Goal: Transaction & Acquisition: Subscribe to service/newsletter

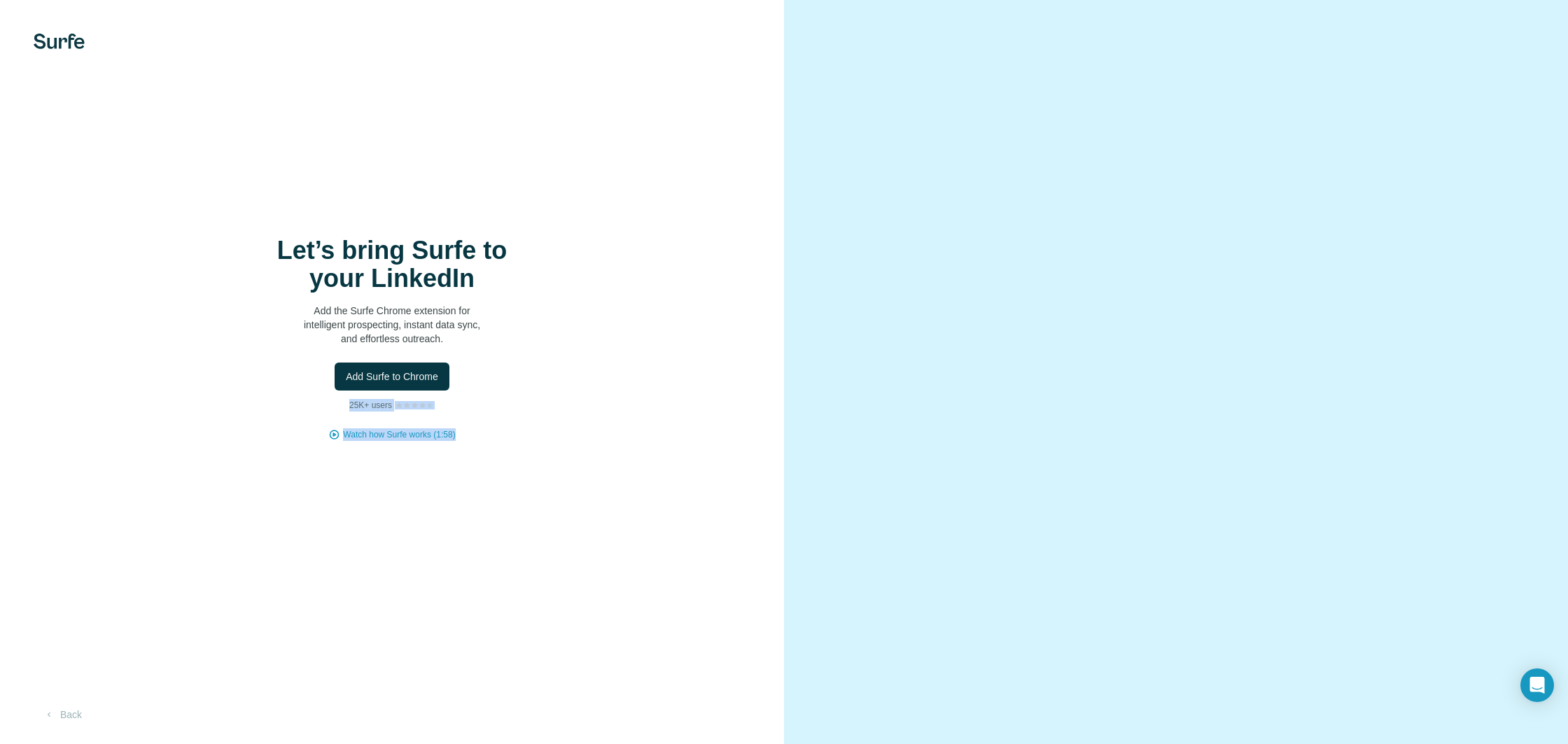
click at [539, 304] on div "Let’s bring Surfe to your LinkedIn Add the Surfe Chrome extension for intellige…" at bounding box center [391, 372] width 784 height 744
click at [487, 509] on div "Let’s bring Surfe to your LinkedIn Add the Surfe Chrome extension for intellige…" at bounding box center [391, 372] width 784 height 744
click at [81, 710] on button "Back" at bounding box center [63, 715] width 58 height 25
drag, startPoint x: 76, startPoint y: 710, endPoint x: 167, endPoint y: 680, distance: 95.8
click at [77, 710] on button "Back" at bounding box center [63, 715] width 58 height 25
